Goal: Information Seeking & Learning: Learn about a topic

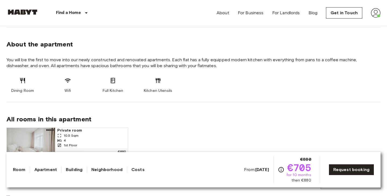
scroll to position [283, 0]
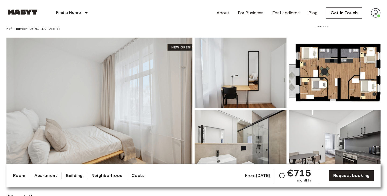
scroll to position [31, 0]
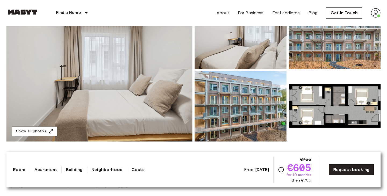
scroll to position [76, 0]
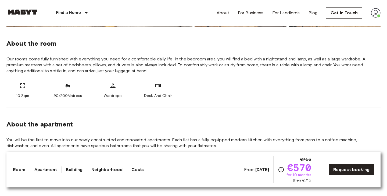
scroll to position [192, 0]
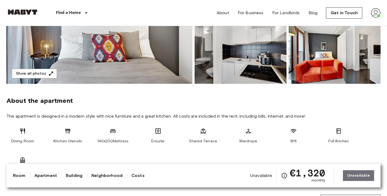
scroll to position [128, 0]
click at [44, 73] on button "Show all photos" at bounding box center [34, 74] width 45 height 10
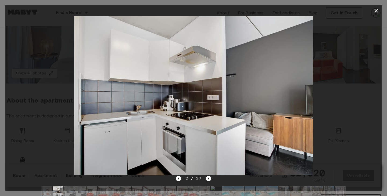
click at [349, 109] on div at bounding box center [193, 95] width 376 height 159
click at [377, 8] on icon "button" at bounding box center [376, 11] width 6 height 6
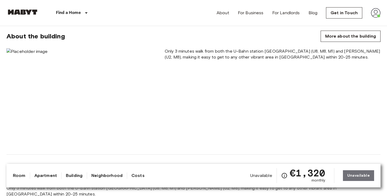
scroll to position [293, 0]
click at [35, 56] on img at bounding box center [81, 98] width 150 height 100
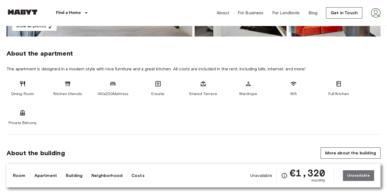
scroll to position [171, 0]
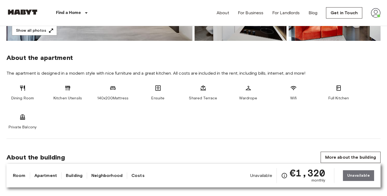
click at [156, 112] on div "Dining Room Kitchen Utensils 140x200Mattress Ensuite Shared Terrace Wardrope Wi…" at bounding box center [193, 107] width 374 height 45
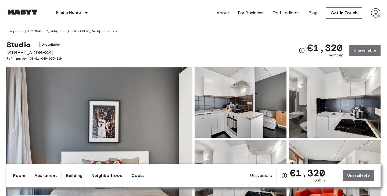
scroll to position [0, 0]
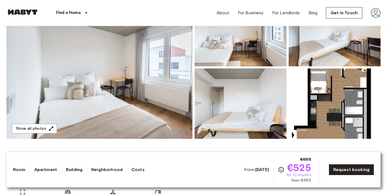
scroll to position [80, 0]
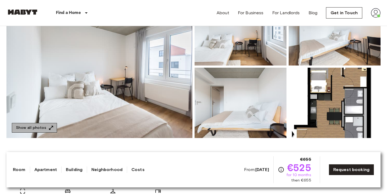
click at [40, 128] on button "Show all photos" at bounding box center [34, 128] width 45 height 10
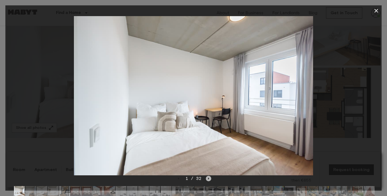
click at [207, 178] on icon "Next image" at bounding box center [208, 178] width 5 height 5
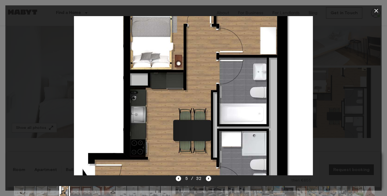
click at [330, 30] on div at bounding box center [193, 95] width 376 height 159
click at [374, 13] on icon "button" at bounding box center [376, 11] width 6 height 6
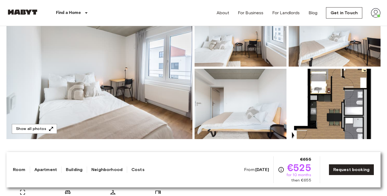
scroll to position [82, 0]
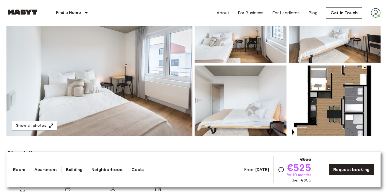
click at [311, 94] on img at bounding box center [335, 101] width 92 height 70
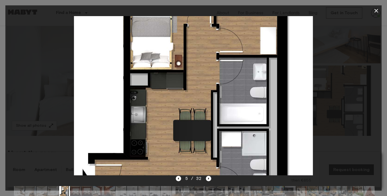
click at [375, 12] on icon "button" at bounding box center [376, 11] width 4 height 4
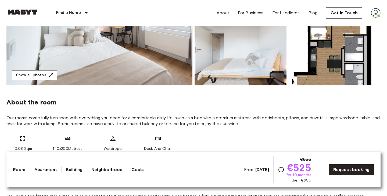
scroll to position [114, 0]
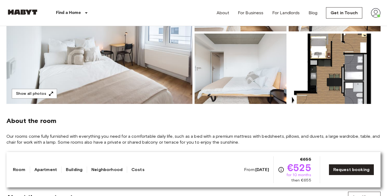
click at [325, 82] on img at bounding box center [335, 69] width 92 height 70
